Goal: Entertainment & Leisure: Browse casually

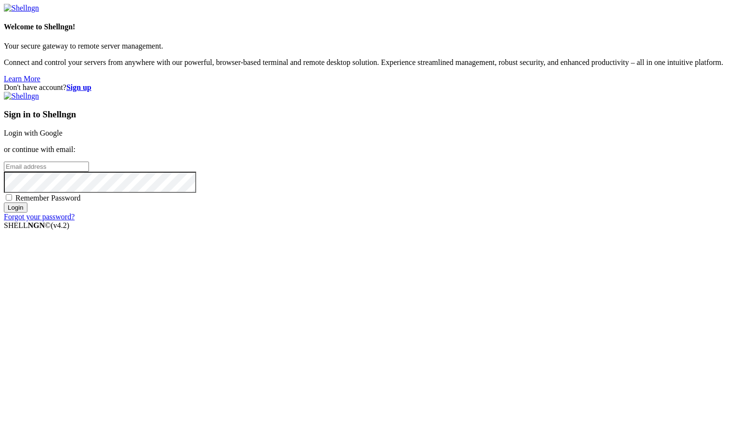
click at [63, 137] on link "Login with Google" at bounding box center [33, 133] width 59 height 8
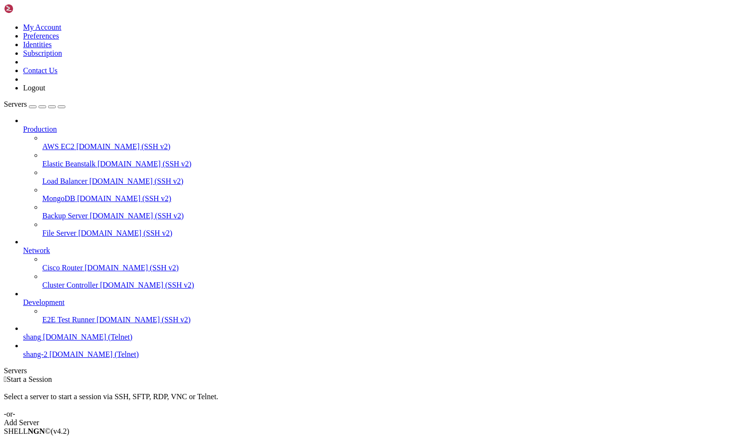
click at [64, 341] on span "[DOMAIN_NAME] (Telnet)" at bounding box center [87, 337] width 89 height 8
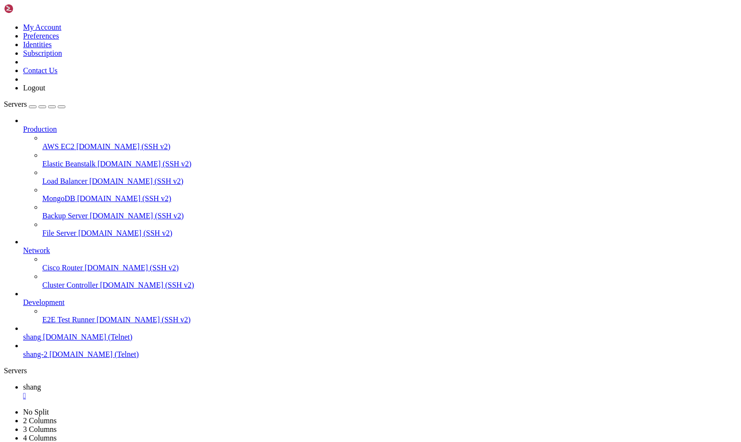
scroll to position [722, 0]
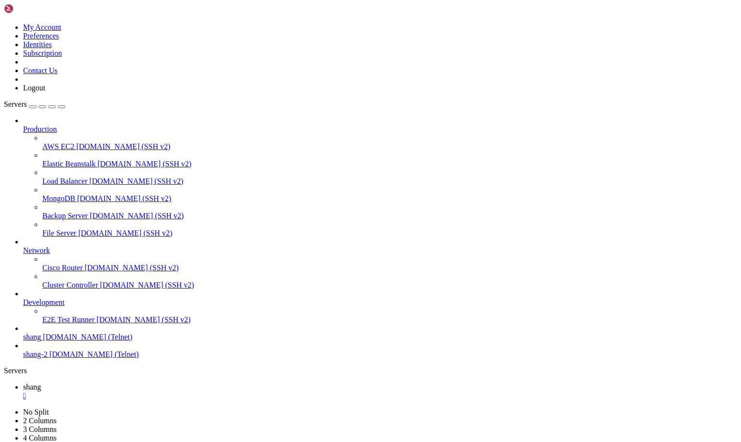
scroll to position [2699, 0]
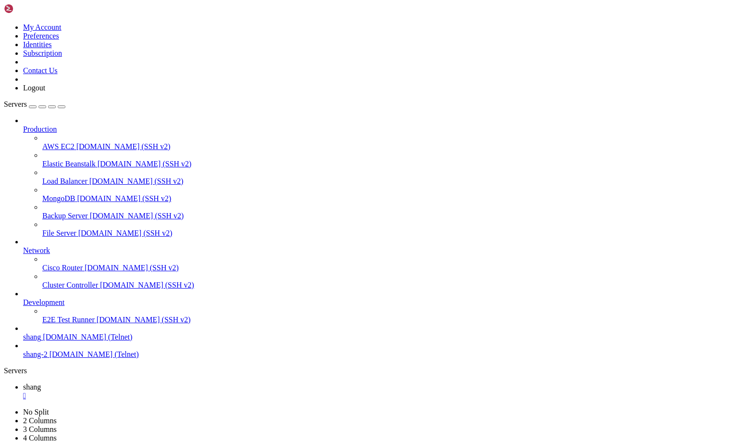
scroll to position [3204, 0]
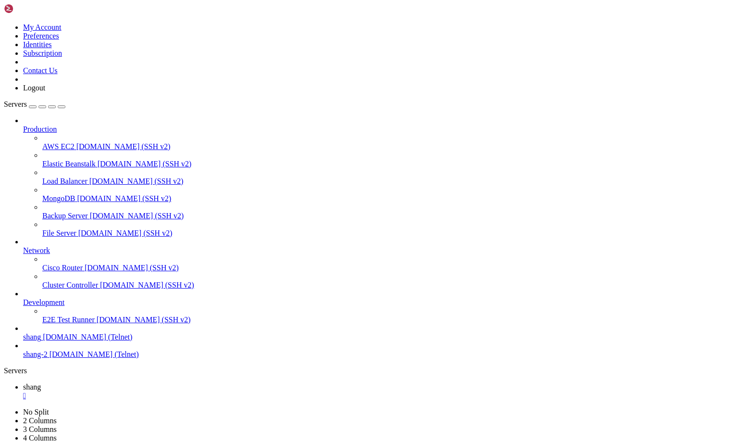
scroll to position [4033, 0]
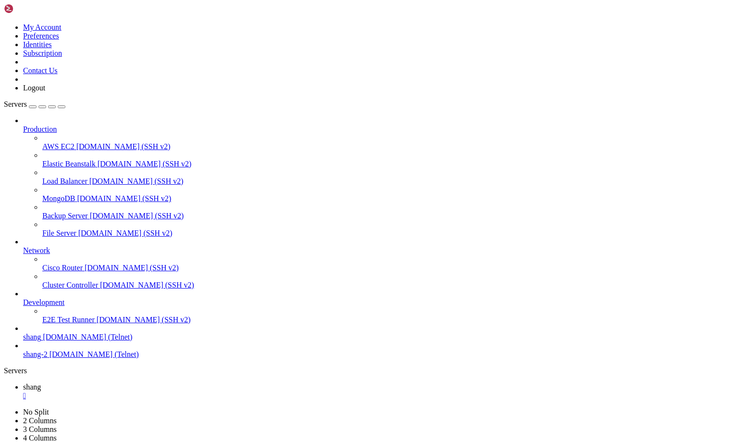
scroll to position [9, 2]
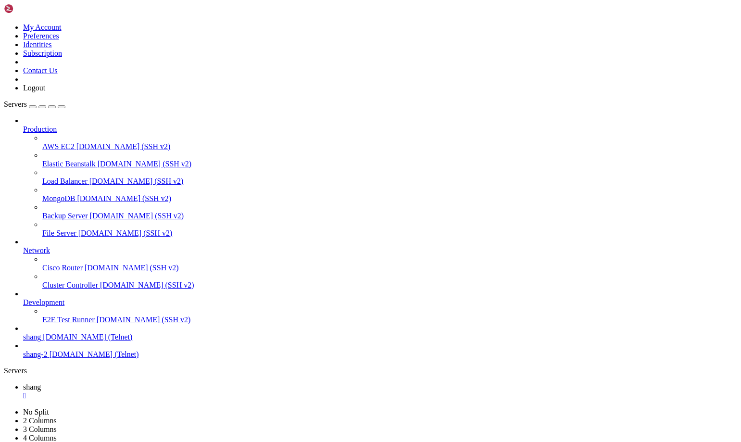
scroll to position [5585, 0]
